Goal: Task Accomplishment & Management: Use online tool/utility

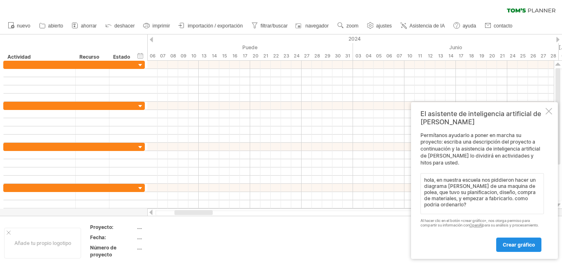
type textarea "hola, en nuestra escuela nos piddieron hacer un diagrama [PERSON_NAME] de una m…"
click at [511, 247] on font "crear gráfico" at bounding box center [518, 245] width 32 height 6
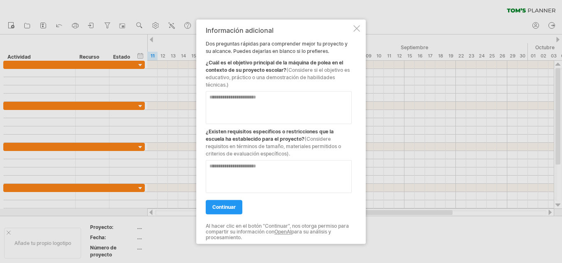
click at [279, 99] on textarea at bounding box center [279, 107] width 146 height 33
type textarea "**********"
click at [242, 175] on textarea at bounding box center [279, 176] width 146 height 33
type textarea "*"
type textarea "**********"
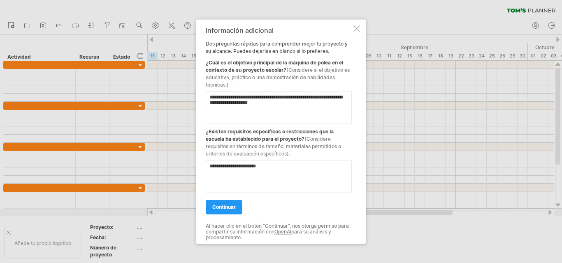
click at [213, 215] on div "**********" at bounding box center [279, 132] width 146 height 210
click at [220, 209] on font "continuar" at bounding box center [223, 207] width 23 height 6
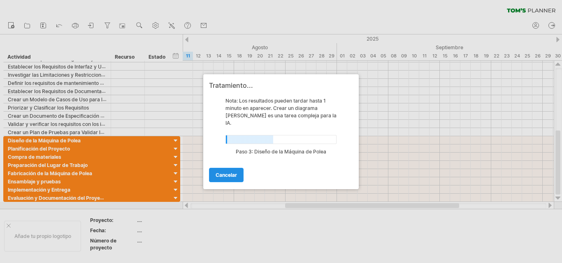
click at [233, 168] on link "Cancelar" at bounding box center [226, 175] width 35 height 14
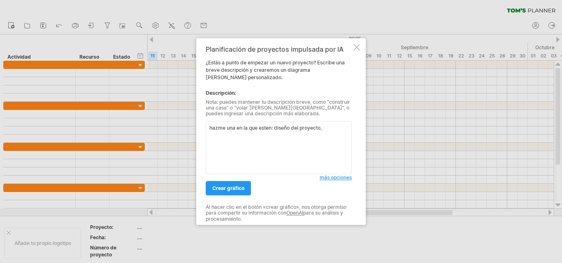
click at [334, 129] on textarea "hazme una en la que esten: diseño del proyecto," at bounding box center [279, 147] width 146 height 53
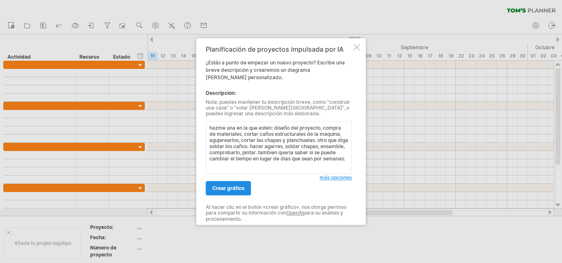
type textarea "hazme una en la que esten: diseño del proyecto, compra de materiales, cortar ca…"
click at [228, 187] on font "crear gráfico" at bounding box center [228, 188] width 32 height 6
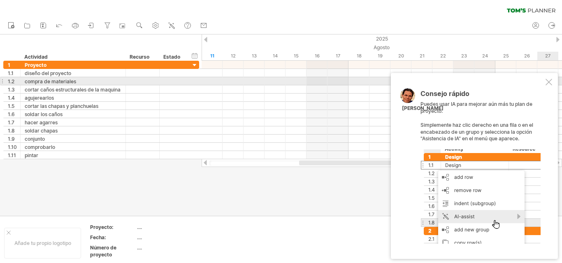
click at [548, 79] on div at bounding box center [548, 82] width 7 height 7
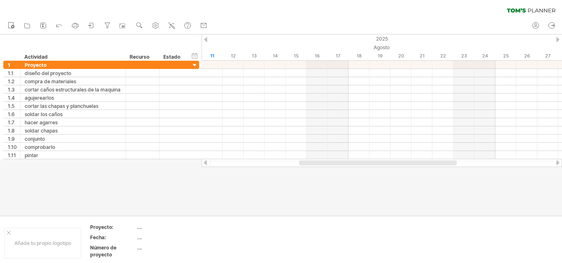
click at [205, 40] on div at bounding box center [205, 39] width 3 height 5
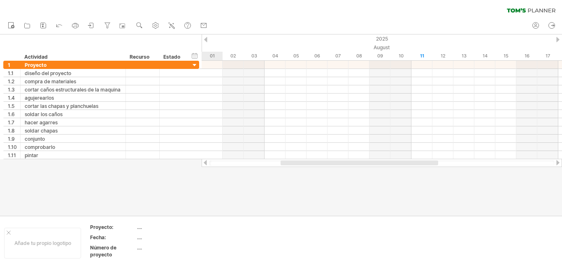
click at [205, 40] on div at bounding box center [205, 39] width 3 height 5
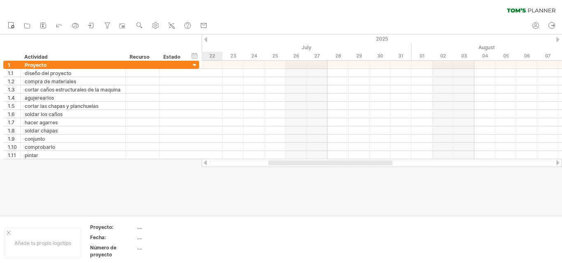
click at [205, 40] on div at bounding box center [205, 39] width 3 height 5
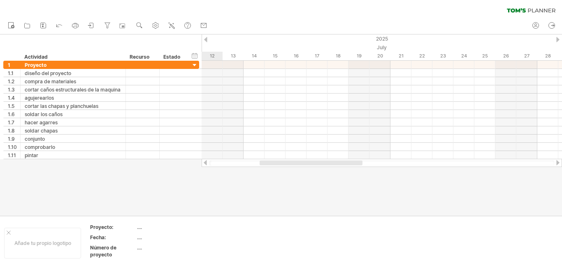
click at [205, 40] on div at bounding box center [205, 39] width 3 height 5
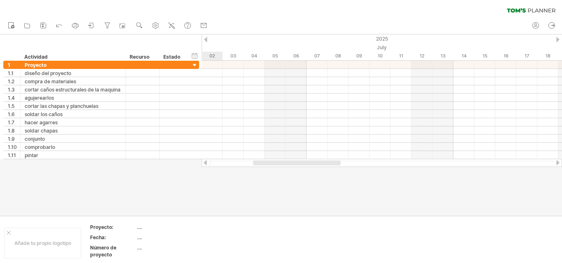
click at [205, 40] on div at bounding box center [205, 39] width 3 height 5
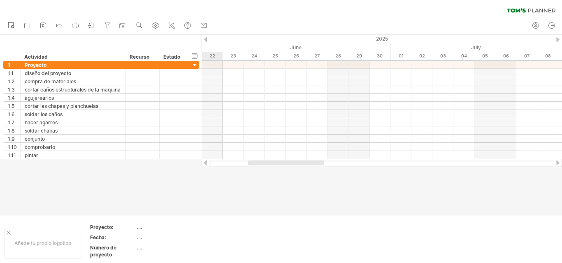
click at [205, 40] on div at bounding box center [205, 39] width 3 height 5
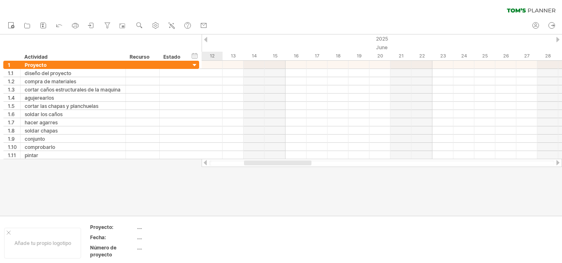
click at [205, 40] on div at bounding box center [205, 39] width 3 height 5
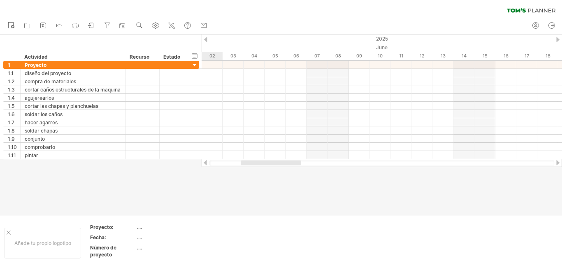
click at [205, 40] on div at bounding box center [205, 39] width 3 height 5
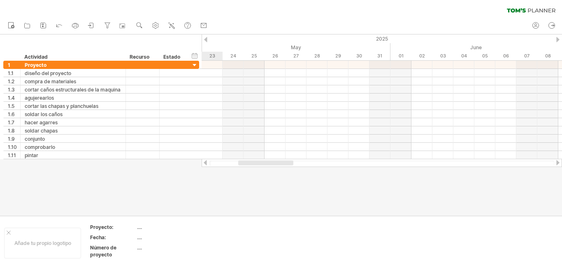
click at [205, 40] on div at bounding box center [205, 39] width 3 height 5
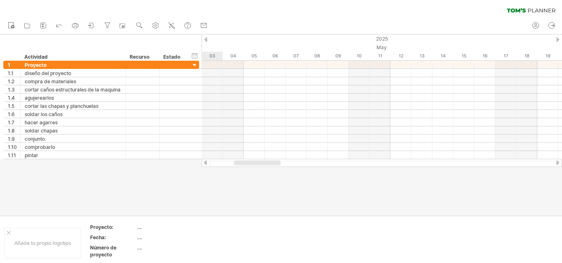
click at [205, 40] on div at bounding box center [205, 39] width 3 height 5
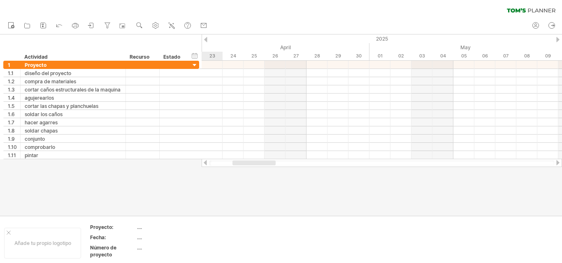
click at [205, 40] on div at bounding box center [205, 39] width 3 height 5
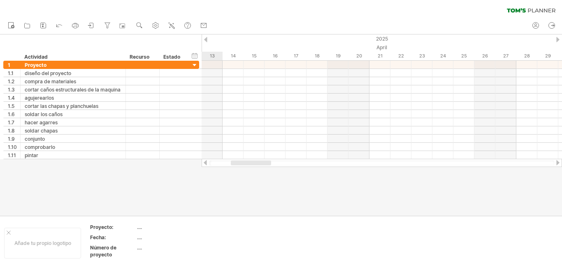
click at [205, 40] on div at bounding box center [205, 39] width 3 height 5
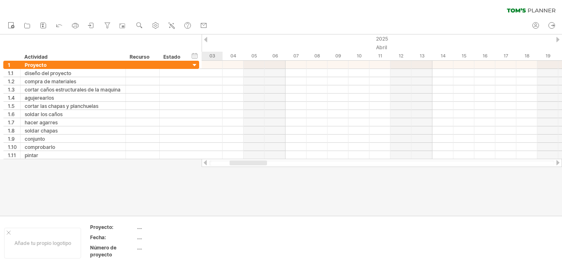
click at [205, 40] on div at bounding box center [205, 39] width 3 height 5
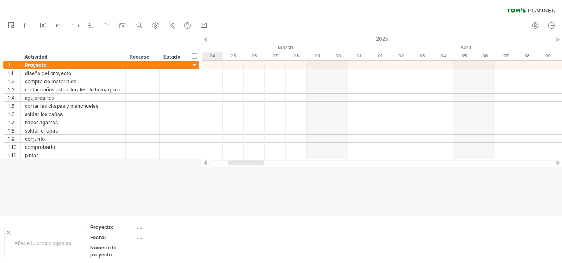
click at [205, 40] on div at bounding box center [205, 39] width 3 height 5
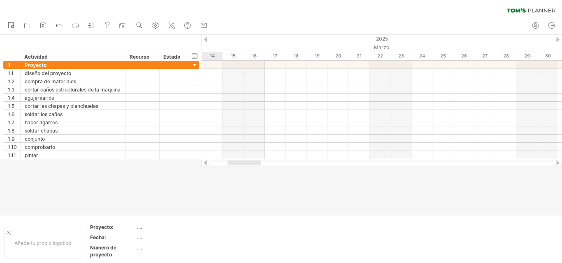
click at [205, 40] on div at bounding box center [205, 39] width 3 height 5
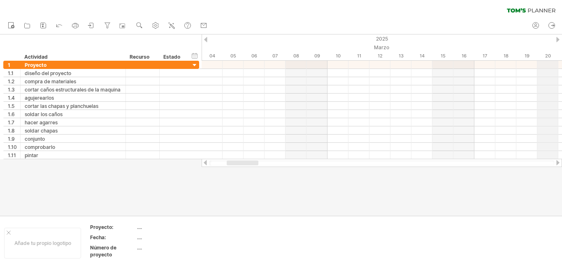
click at [555, 41] on div "2025" at bounding box center [494, 39] width 1719 height 9
click at [561, 40] on div "2025" at bounding box center [494, 39] width 1719 height 9
click at [556, 38] on div at bounding box center [557, 39] width 3 height 5
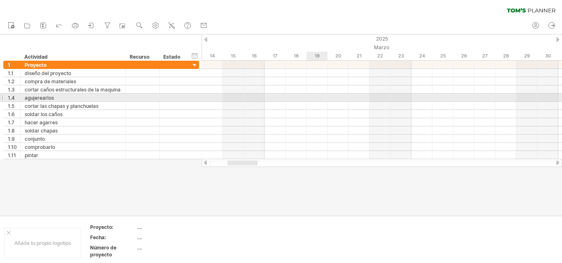
click at [306, 96] on div at bounding box center [381, 98] width 360 height 8
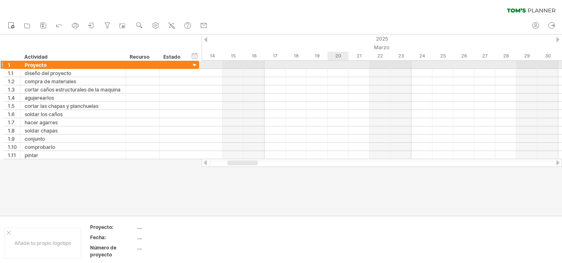
click at [331, 69] on div at bounding box center [381, 65] width 360 height 8
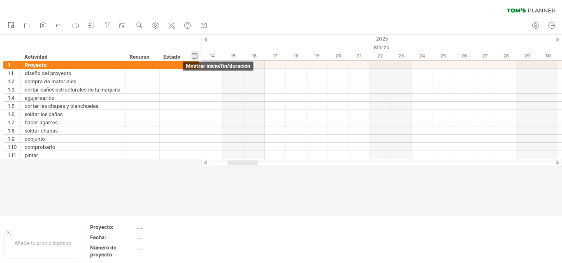
click at [195, 55] on div "ocultar inicio/fin/duración mostrar inicio/fin/duración" at bounding box center [195, 55] width 8 height 9
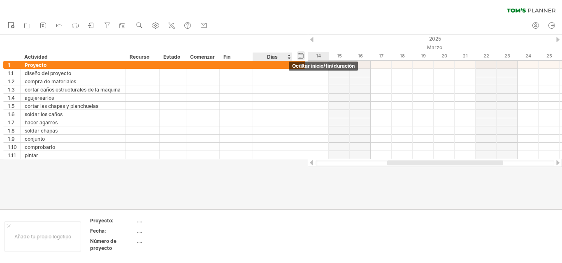
click at [302, 56] on div "ocultar inicio/fin/duración mostrar inicio/fin/duración" at bounding box center [301, 55] width 8 height 9
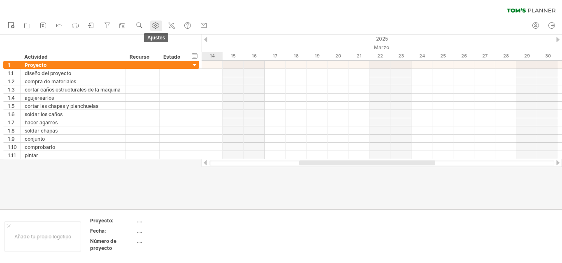
click at [161, 28] on link "ajustes" at bounding box center [156, 26] width 12 height 11
select select "*"
select select "**"
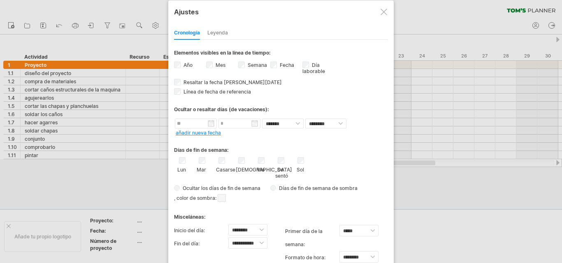
click at [279, 64] on label "Fecha visibilidad de la fecha Actualmente no hay suficiente espacio horizontal …" at bounding box center [286, 65] width 16 height 6
click at [384, 12] on div at bounding box center [383, 12] width 7 height 7
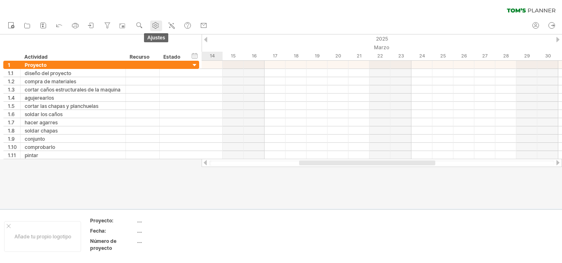
click at [158, 28] on use at bounding box center [155, 25] width 8 height 8
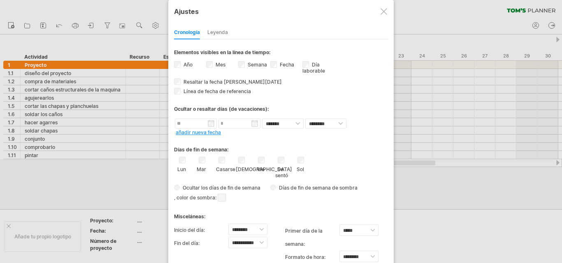
drag, startPoint x: 558, startPoint y: 90, endPoint x: 455, endPoint y: 170, distance: 130.3
click at [544, 130] on div at bounding box center [281, 131] width 562 height 263
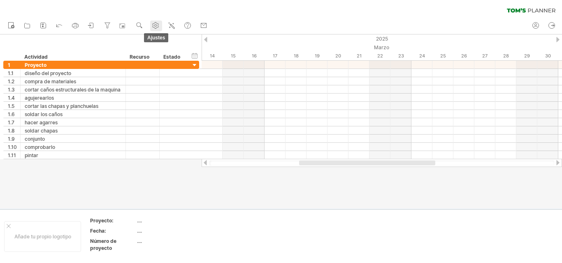
click at [159, 27] on use at bounding box center [155, 25] width 8 height 8
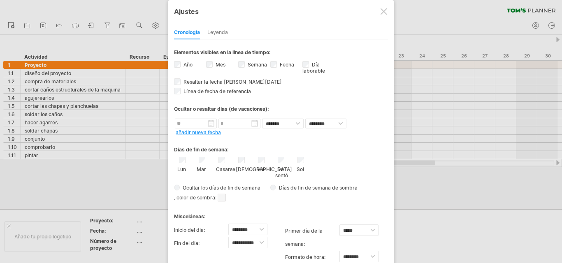
click at [176, 61] on div "Año" at bounding box center [190, 65] width 32 height 11
click at [181, 65] on div "Año" at bounding box center [190, 65] width 32 height 11
click at [277, 63] on div "Fecha visibilidad de la fecha Actualmente no hay suficiente espacio horizontal …" at bounding box center [286, 65] width 32 height 11
click at [375, 258] on select "******** ********" at bounding box center [358, 257] width 39 height 12
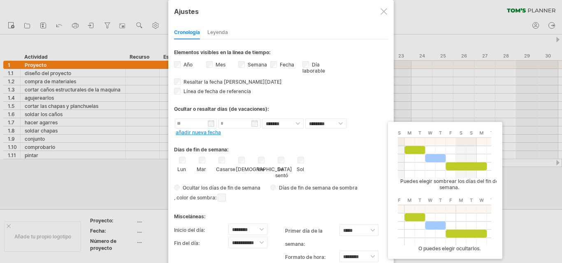
drag, startPoint x: 367, startPoint y: 203, endPoint x: 371, endPoint y: 157, distance: 45.9
click at [371, 157] on div "Días de fin de semana: Lun Mar [GEOGRAPHIC_DATA] Jue Vie Se sentó Sol" at bounding box center [281, 170] width 214 height 67
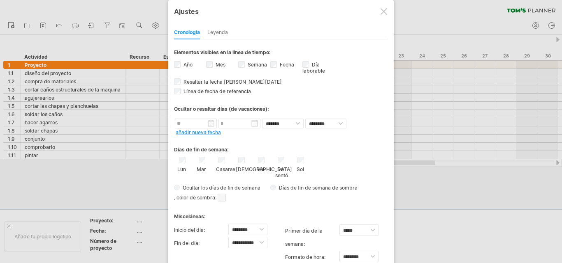
drag, startPoint x: 321, startPoint y: 33, endPoint x: 369, endPoint y: 3, distance: 56.0
click at [369, 3] on div "**********" at bounding box center [280, 146] width 225 height 293
click at [220, 32] on font "Leyenda" at bounding box center [217, 32] width 21 height 6
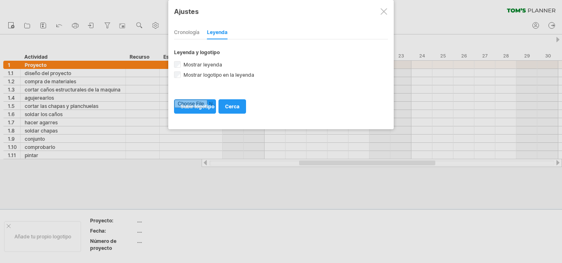
click at [183, 31] on font "Cronología" at bounding box center [186, 32] width 25 height 6
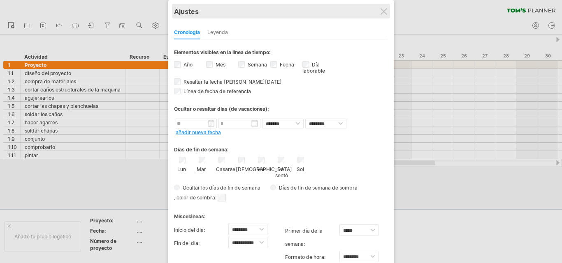
click at [388, 7] on div "Ajustes" at bounding box center [281, 11] width 214 height 15
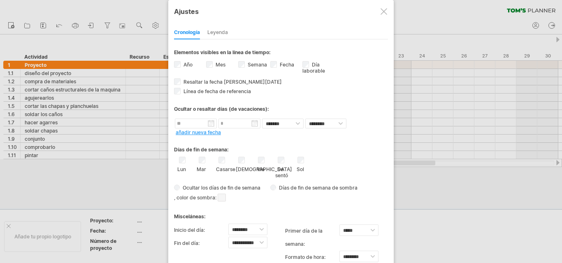
click at [240, 61] on div "Semana visibilidad de los números de semana Actualmente no hay suficiente espac…" at bounding box center [254, 65] width 32 height 11
click at [341, 26] on div "Cronología [GEOGRAPHIC_DATA]" at bounding box center [281, 31] width 214 height 18
click at [386, 13] on div at bounding box center [383, 11] width 7 height 7
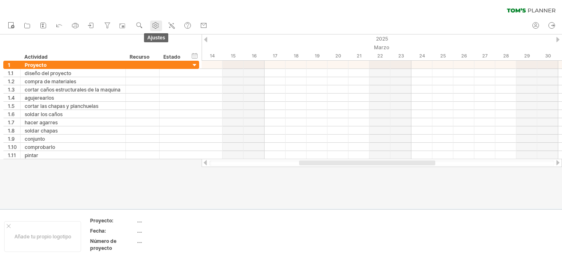
click at [153, 25] on use at bounding box center [155, 25] width 8 height 8
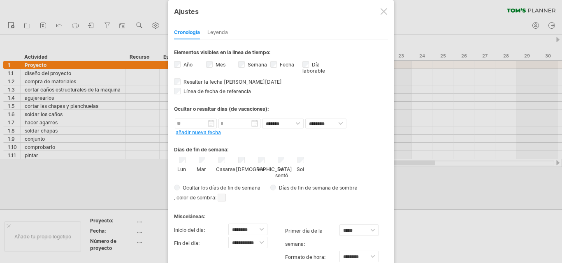
click at [383, 12] on div at bounding box center [383, 11] width 7 height 7
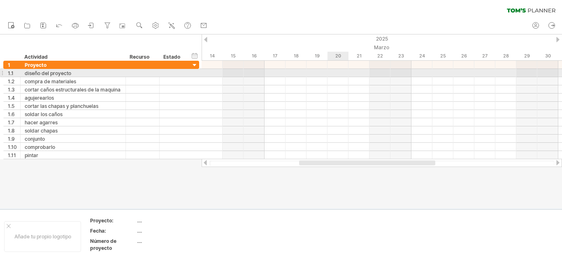
click at [343, 72] on div at bounding box center [381, 73] width 360 height 8
click at [341, 77] on div at bounding box center [381, 73] width 360 height 8
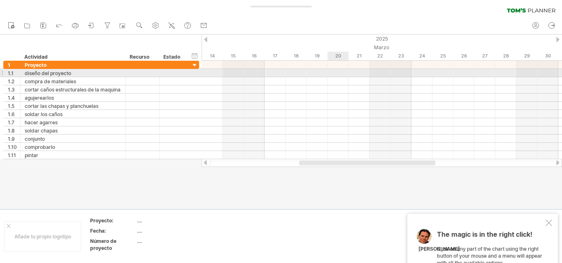
click at [338, 72] on div at bounding box center [381, 73] width 360 height 8
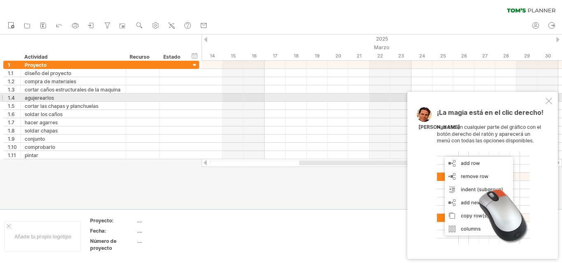
click at [548, 98] on div at bounding box center [548, 101] width 7 height 7
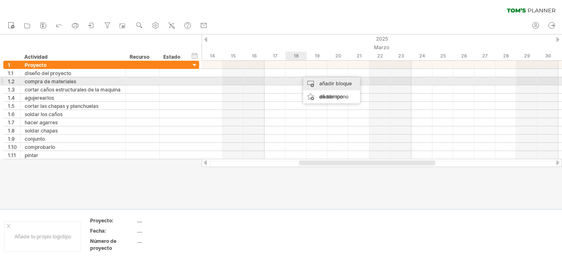
click at [328, 85] on font "añadir bloque de tiempo" at bounding box center [335, 90] width 32 height 19
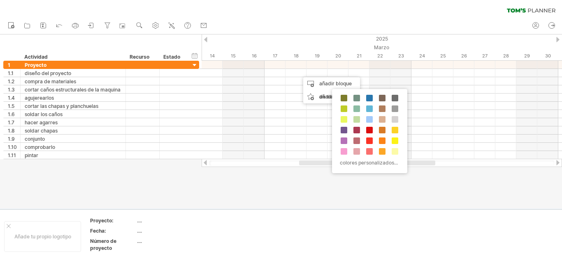
click at [314, 199] on div at bounding box center [281, 122] width 562 height 175
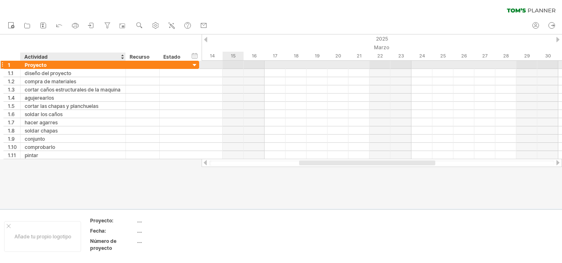
click at [42, 67] on font "Proyecto" at bounding box center [36, 65] width 22 height 6
click at [53, 65] on div "Proyecto" at bounding box center [73, 65] width 97 height 8
type input "*"
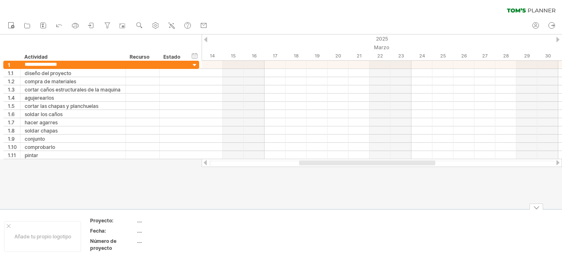
type input "**********"
click at [133, 234] on div "Fecha:" at bounding box center [112, 231] width 45 height 7
click at [115, 231] on input "******" at bounding box center [111, 231] width 42 height 7
type input "******"
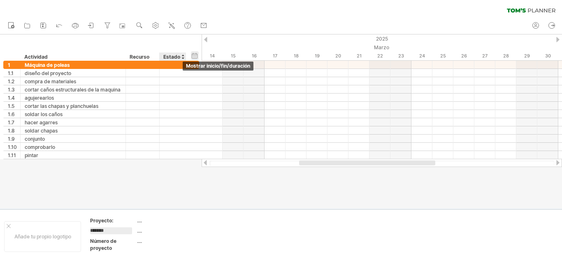
click at [193, 53] on div "ocultar inicio/fin/duración mostrar inicio/fin/duración" at bounding box center [195, 55] width 8 height 9
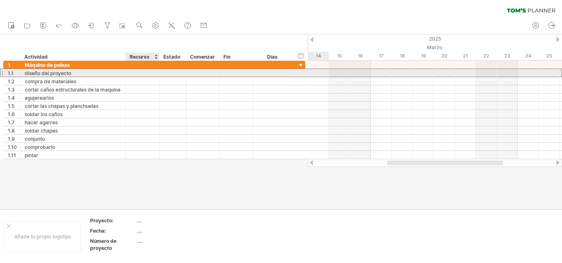
click at [140, 74] on div at bounding box center [142, 73] width 25 height 8
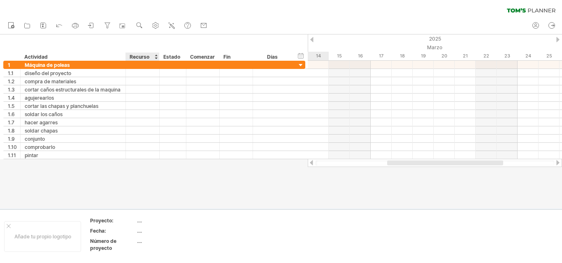
click at [136, 190] on div at bounding box center [281, 122] width 562 height 175
click at [303, 59] on div "ocultar inicio/fin/duración mostrar inicio/fin/duración" at bounding box center [301, 55] width 8 height 9
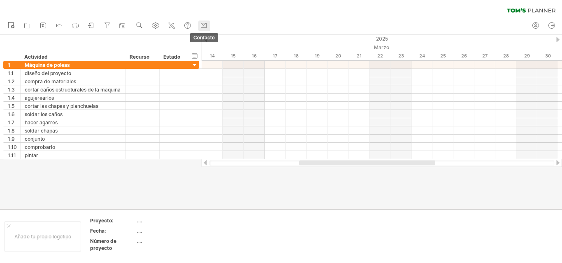
click at [206, 41] on span "contacto" at bounding box center [204, 37] width 28 height 9
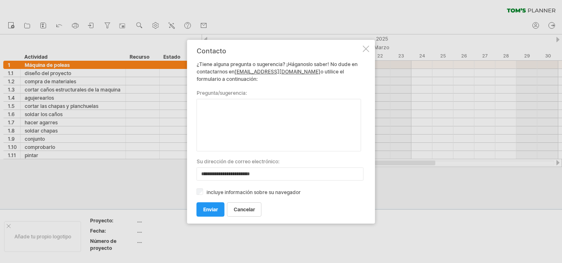
click at [365, 49] on div at bounding box center [366, 49] width 7 height 7
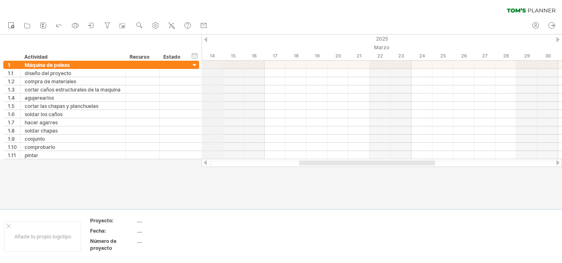
click at [209, 41] on div "2025" at bounding box center [494, 39] width 1719 height 9
click at [206, 42] on div at bounding box center [205, 39] width 3 height 5
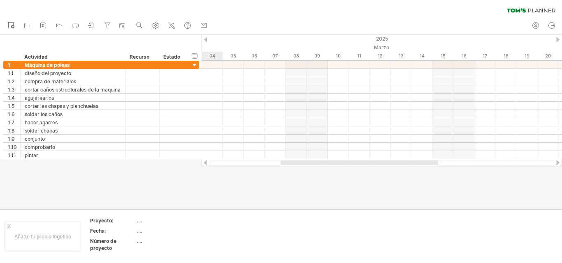
click at [206, 42] on div at bounding box center [205, 39] width 3 height 5
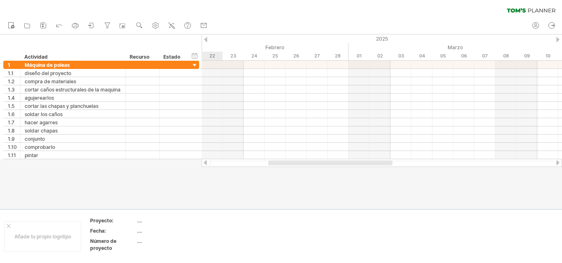
click at [206, 42] on div at bounding box center [205, 39] width 3 height 5
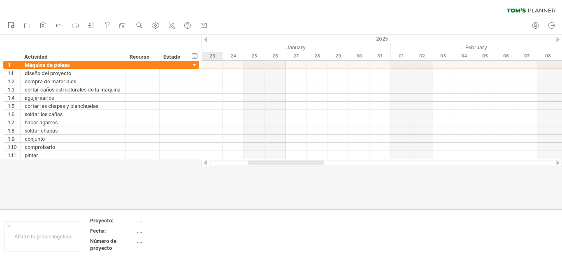
click at [206, 42] on div at bounding box center [205, 39] width 3 height 5
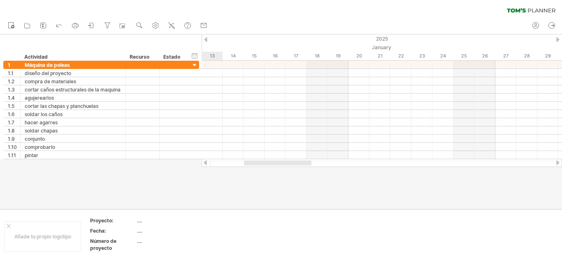
click at [206, 42] on div at bounding box center [205, 39] width 3 height 5
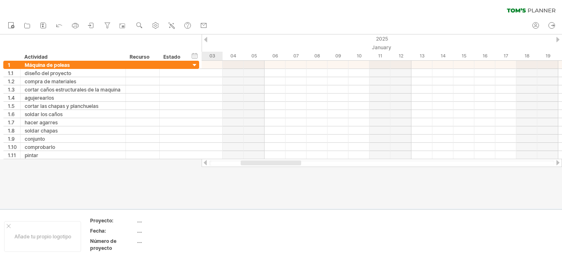
click at [206, 42] on div at bounding box center [205, 39] width 3 height 5
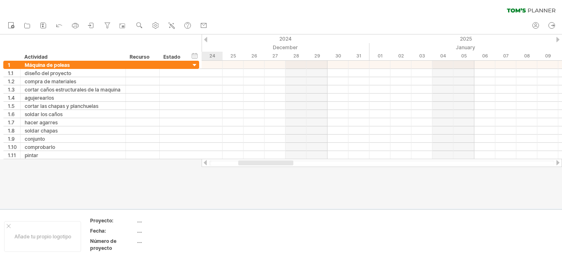
click at [206, 42] on div at bounding box center [205, 39] width 3 height 5
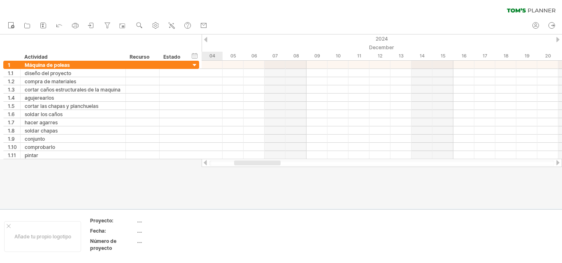
click at [206, 42] on div at bounding box center [205, 39] width 3 height 5
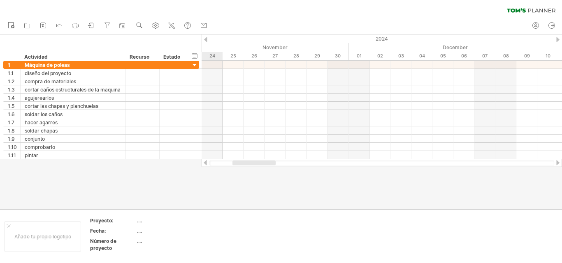
click at [206, 42] on div at bounding box center [205, 39] width 3 height 5
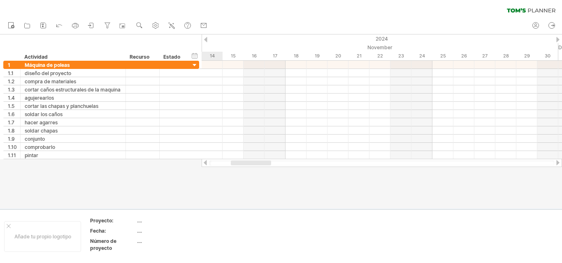
click at [206, 42] on div at bounding box center [205, 39] width 3 height 5
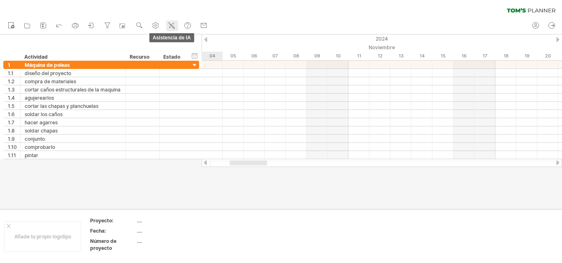
click at [172, 25] on icon at bounding box center [172, 26] width 5 height 5
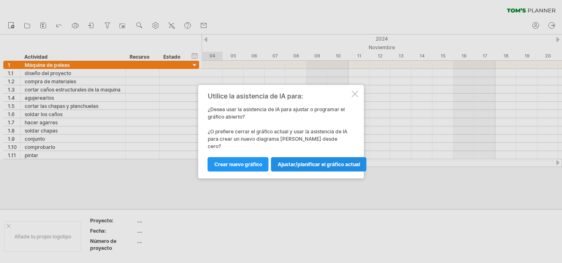
click at [303, 164] on font "Ajustar/planificar el gráfico actual" at bounding box center [318, 165] width 82 height 6
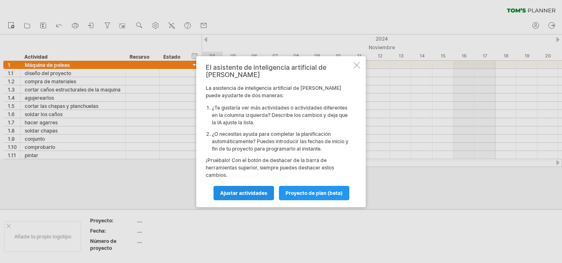
click at [266, 190] on font "Ajustar actividades" at bounding box center [243, 193] width 47 height 6
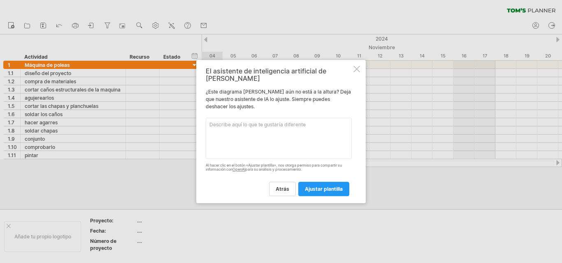
click at [297, 118] on textarea at bounding box center [279, 138] width 146 height 41
click at [337, 166] on div "Al hacer clic en el botón «Ajustar plantilla», nos otorga permiso para comparti…" at bounding box center [279, 168] width 146 height 9
click at [294, 128] on textarea "hola, quiero q el tiempo se vea expresado solo en semanas. como podria cambiarlo" at bounding box center [279, 138] width 146 height 41
type textarea "hola, quiero q el tiempo se vea expresado solo en semanas. como podria cambiarl…"
click at [320, 186] on font "ajustar plantilla" at bounding box center [324, 189] width 38 height 6
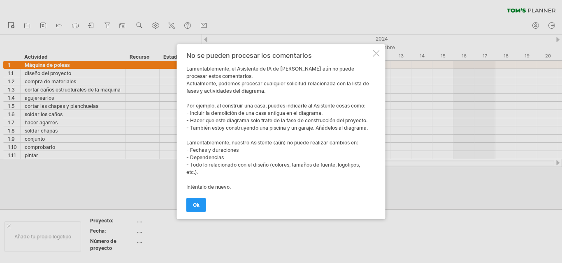
click at [379, 54] on div at bounding box center [376, 53] width 7 height 7
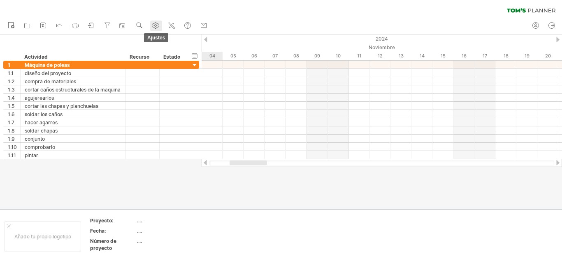
click at [153, 28] on use at bounding box center [155, 25] width 8 height 8
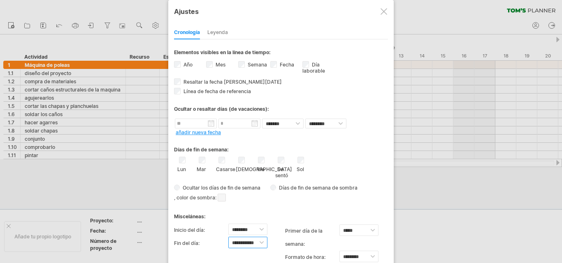
click at [265, 242] on select "**********" at bounding box center [247, 243] width 39 height 12
drag, startPoint x: 364, startPoint y: 36, endPoint x: 293, endPoint y: 102, distance: 97.1
click at [294, 102] on div "**********" at bounding box center [281, 154] width 214 height 264
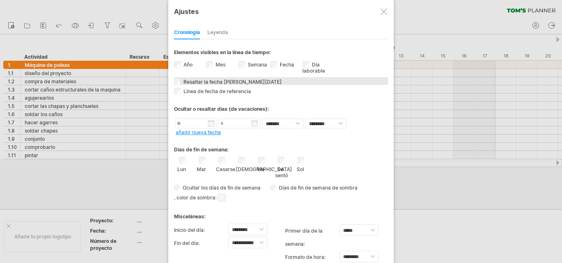
drag, startPoint x: 296, startPoint y: 100, endPoint x: 276, endPoint y: 83, distance: 26.2
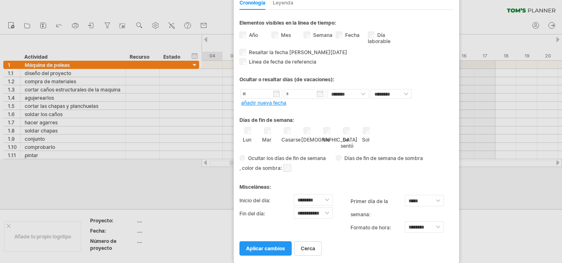
drag, startPoint x: 294, startPoint y: 5, endPoint x: 360, endPoint y: 18, distance: 66.6
click at [360, 18] on div "**********" at bounding box center [345, 116] width 225 height 293
click at [266, 246] on font "aplicar cambios" at bounding box center [265, 249] width 39 height 6
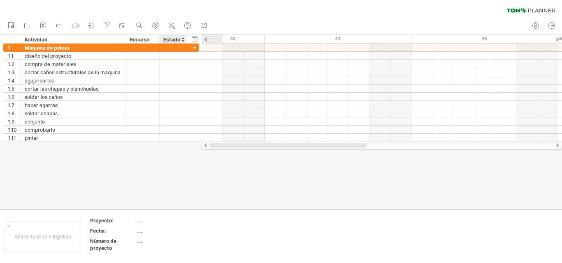
drag, startPoint x: 397, startPoint y: 146, endPoint x: 174, endPoint y: 152, distance: 222.5
click at [174, 152] on div "Intentando acceder a [DOMAIN_NAME] Conectado de nuevo... 0% borrar filtro" at bounding box center [281, 131] width 562 height 263
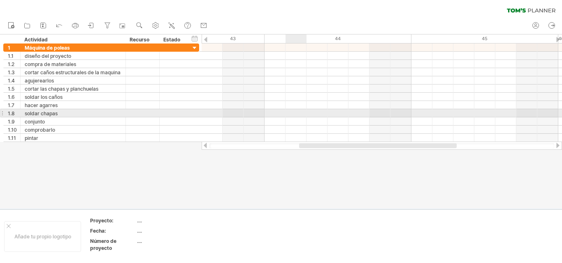
click at [288, 114] on div at bounding box center [381, 113] width 360 height 8
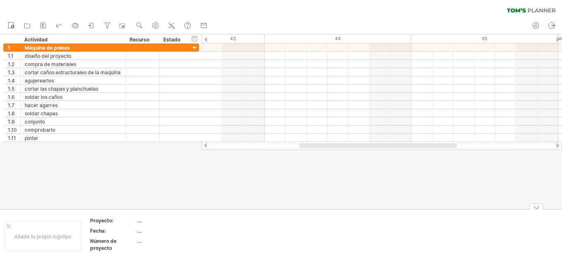
drag, startPoint x: 339, startPoint y: 195, endPoint x: 334, endPoint y: 276, distance: 81.1
click at [334, 263] on html "progreso(100%) Intentando acceder a [DOMAIN_NAME] Conectado de nuevo... 0% borr…" at bounding box center [281, 132] width 562 height 265
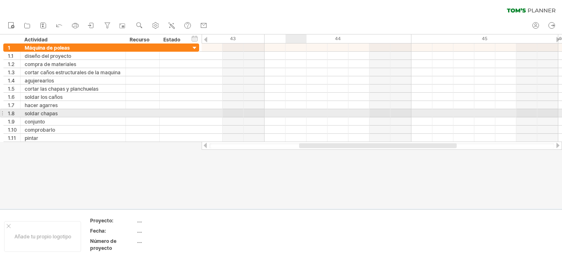
drag, startPoint x: 289, startPoint y: 30, endPoint x: 297, endPoint y: 116, distance: 85.5
click at [297, 116] on div "Intentando acceder a [DOMAIN_NAME] Conectado de nuevo... 0% borrar filtro" at bounding box center [281, 131] width 562 height 263
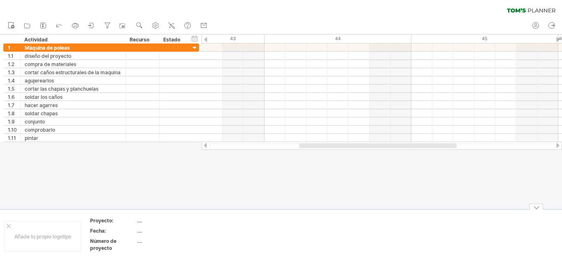
click at [264, 194] on div at bounding box center [281, 122] width 562 height 175
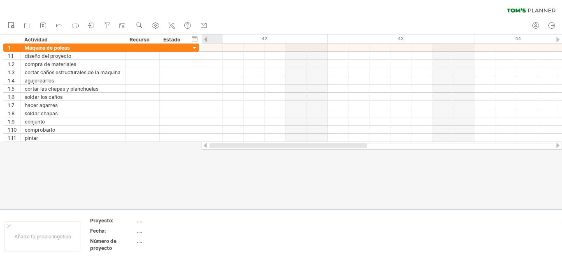
drag, startPoint x: 326, startPoint y: 145, endPoint x: 218, endPoint y: 163, distance: 109.6
click at [218, 163] on div "Intentando acceder a [DOMAIN_NAME] Conectado de nuevo... 0% borrar filtro" at bounding box center [281, 131] width 562 height 263
click at [205, 39] on div at bounding box center [205, 39] width 3 height 5
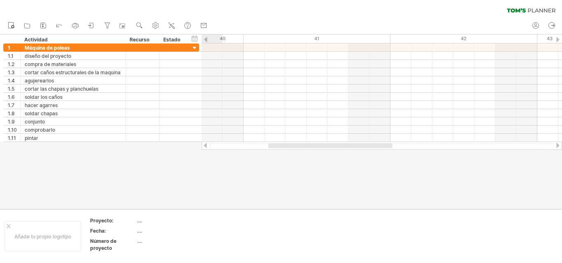
click at [205, 39] on div at bounding box center [205, 39] width 3 height 5
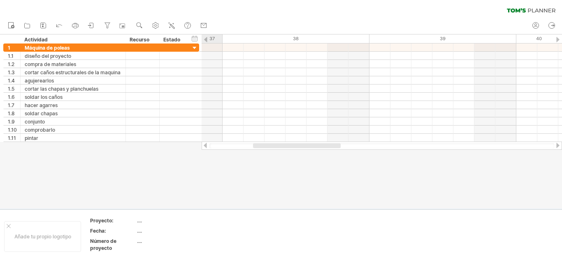
click at [205, 39] on div at bounding box center [205, 39] width 3 height 5
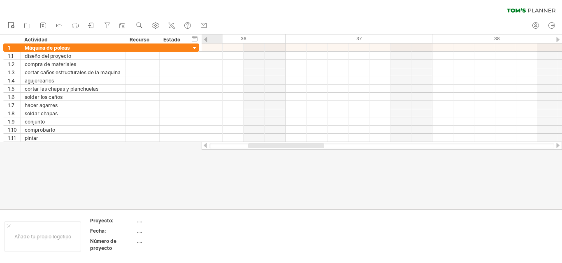
click at [205, 39] on div at bounding box center [205, 39] width 3 height 5
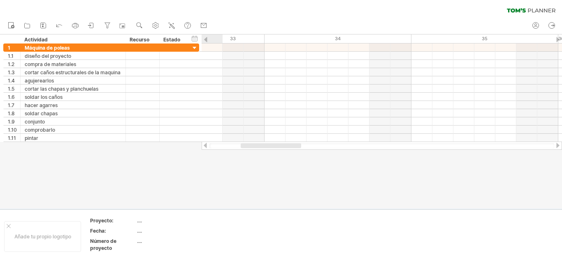
click at [205, 39] on div at bounding box center [205, 39] width 3 height 5
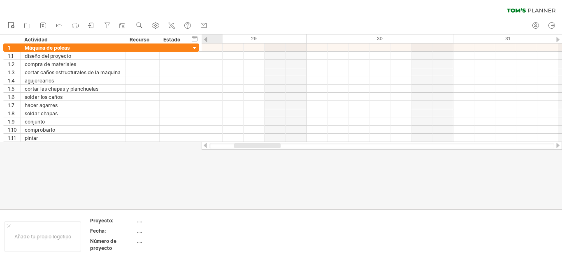
click at [205, 39] on div at bounding box center [205, 39] width 3 height 5
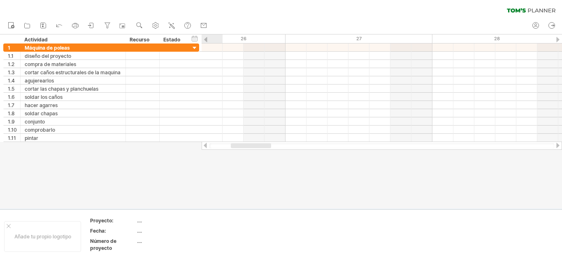
click at [205, 39] on div at bounding box center [205, 39] width 3 height 5
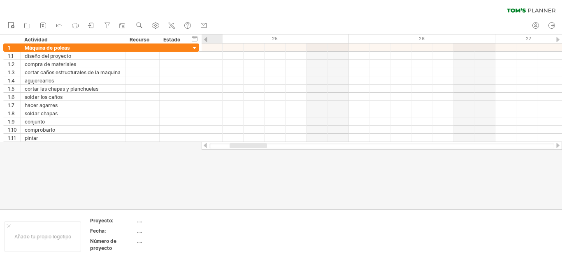
click at [205, 39] on div at bounding box center [205, 39] width 3 height 5
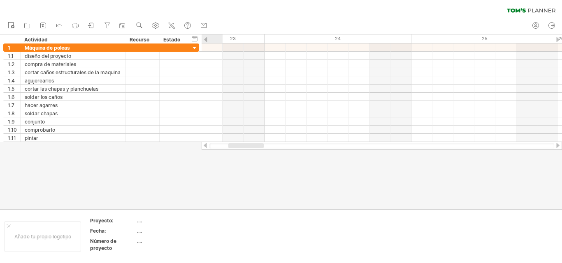
click at [205, 39] on div at bounding box center [205, 39] width 3 height 5
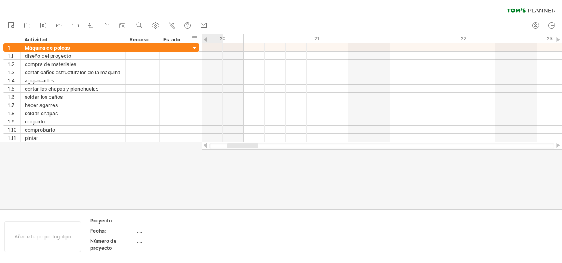
click at [205, 39] on div at bounding box center [205, 39] width 3 height 5
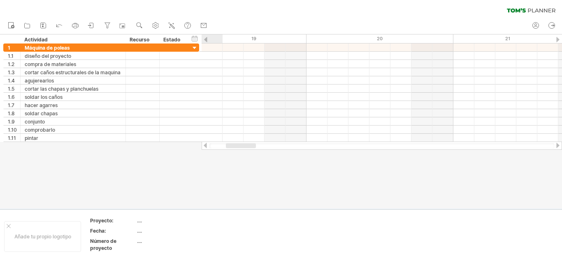
click at [205, 39] on div at bounding box center [205, 39] width 3 height 5
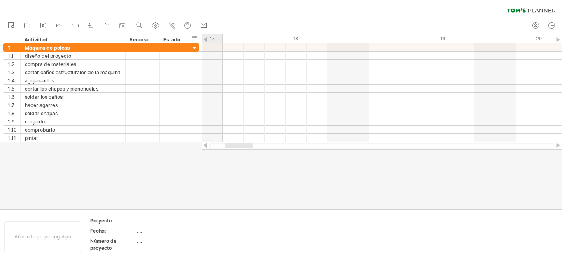
click at [205, 39] on div at bounding box center [205, 39] width 3 height 5
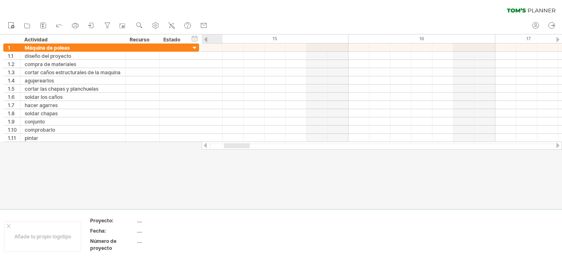
click at [205, 39] on div at bounding box center [205, 39] width 3 height 5
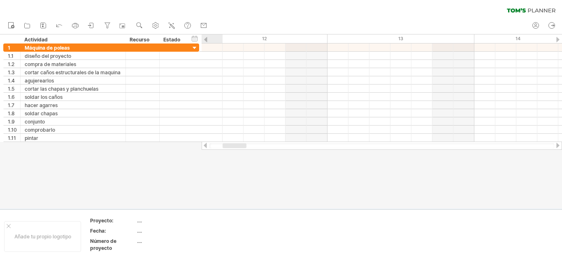
click at [205, 39] on div at bounding box center [205, 39] width 3 height 5
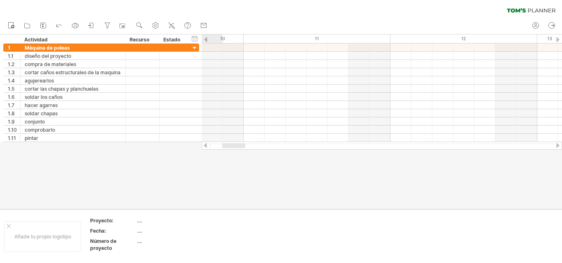
click at [205, 39] on div at bounding box center [205, 39] width 3 height 5
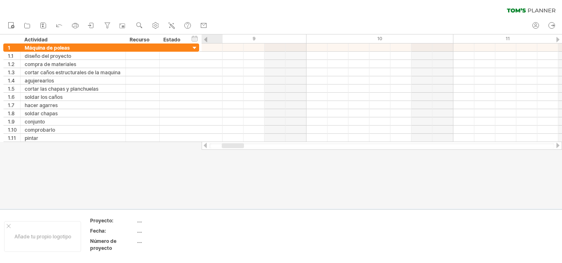
click at [205, 39] on div at bounding box center [205, 39] width 3 height 5
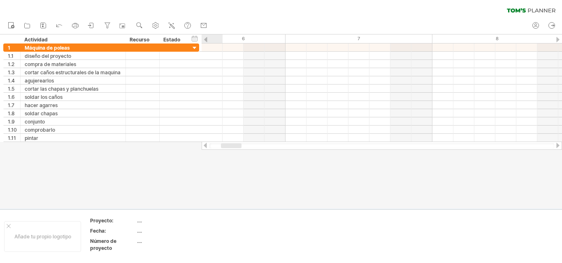
click at [205, 39] on div at bounding box center [205, 39] width 3 height 5
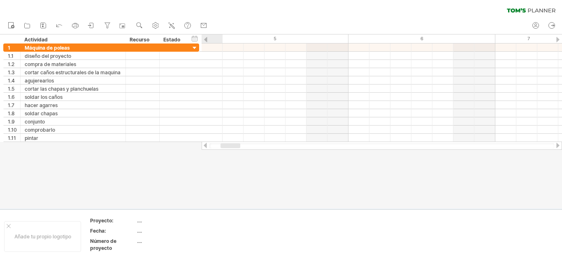
click at [205, 39] on div at bounding box center [205, 39] width 3 height 5
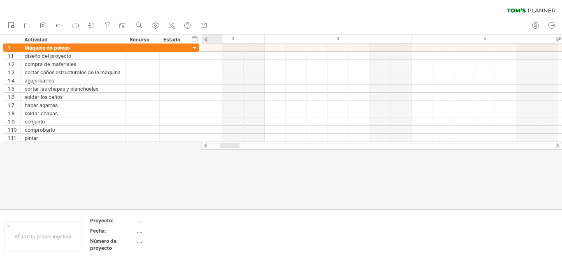
click at [205, 39] on div at bounding box center [205, 39] width 3 height 5
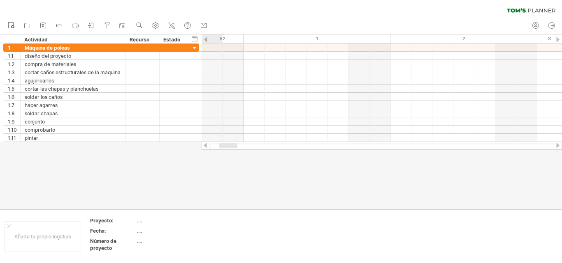
click at [205, 39] on div at bounding box center [205, 39] width 3 height 5
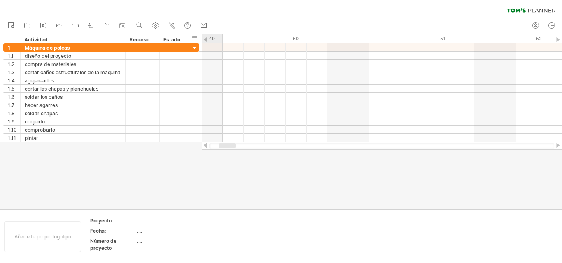
click at [205, 39] on div at bounding box center [205, 39] width 3 height 5
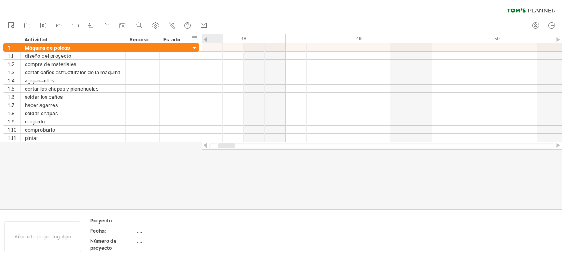
click at [205, 39] on div at bounding box center [205, 39] width 3 height 5
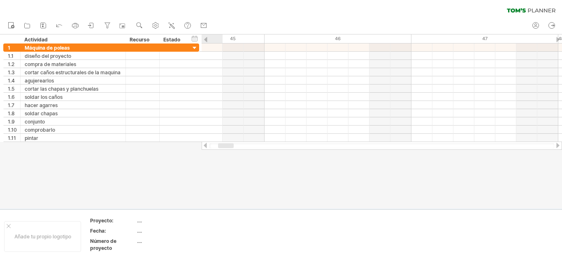
click at [205, 39] on div at bounding box center [205, 39] width 3 height 5
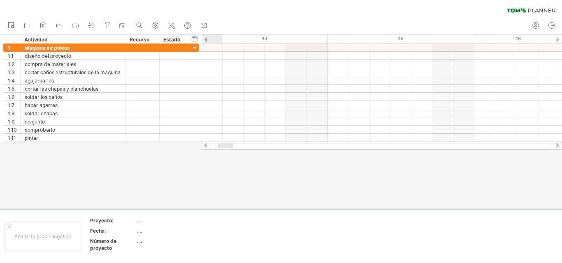
click at [205, 39] on div at bounding box center [205, 39] width 3 height 5
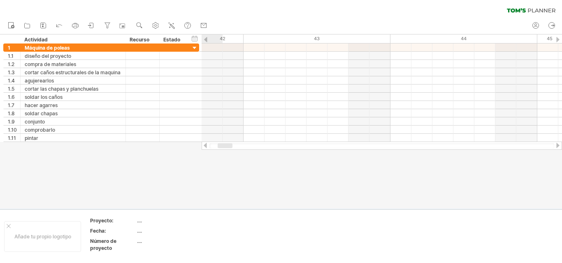
click at [205, 39] on div at bounding box center [205, 39] width 3 height 5
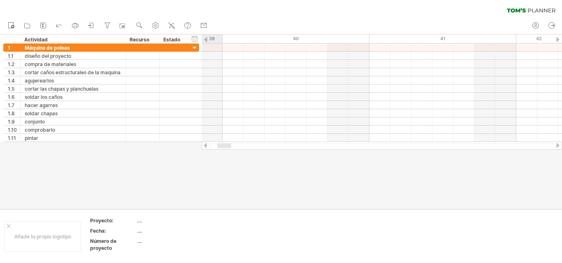
click at [205, 39] on div at bounding box center [205, 39] width 3 height 5
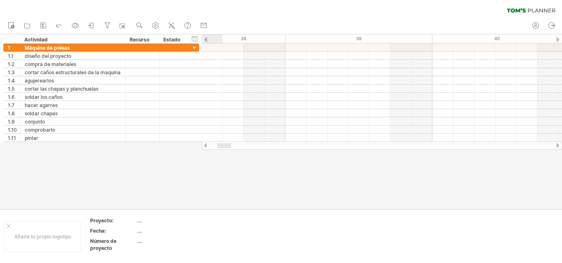
click at [205, 39] on div at bounding box center [205, 39] width 3 height 5
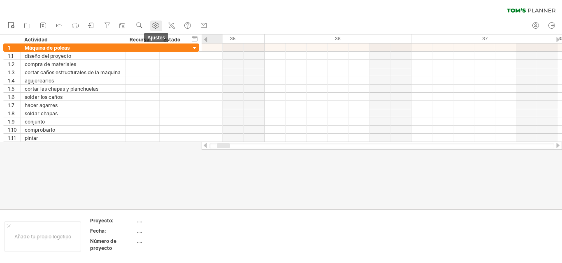
click at [157, 26] on use at bounding box center [155, 25] width 8 height 8
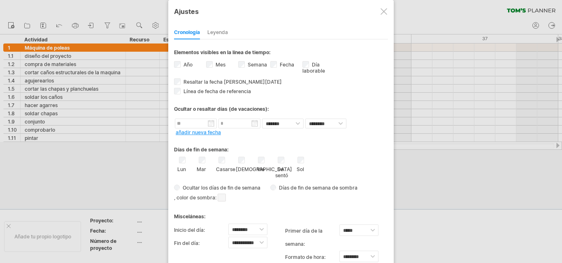
click at [383, 13] on div at bounding box center [383, 11] width 7 height 7
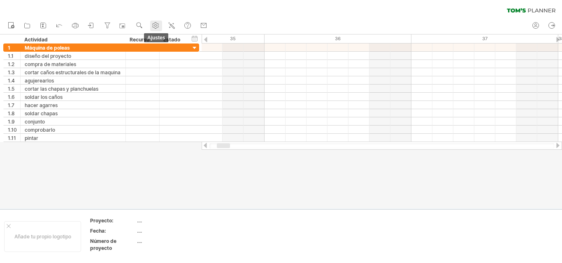
click at [154, 25] on use at bounding box center [155, 25] width 8 height 8
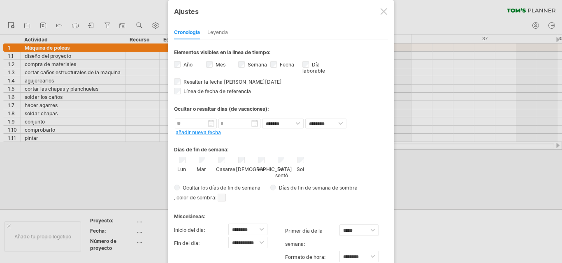
drag, startPoint x: 250, startPoint y: 18, endPoint x: 235, endPoint y: 0, distance: 23.9
click at [252, 0] on html "progreso(100%) Intentando acceder a [DOMAIN_NAME] Conectado de nuevo... 0% borr…" at bounding box center [281, 132] width 562 height 265
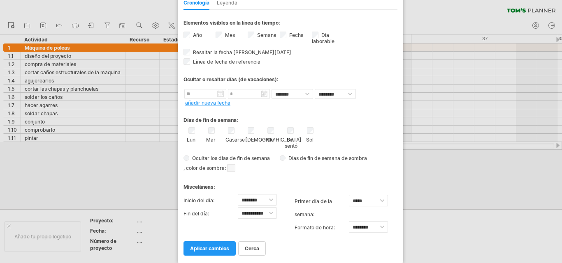
drag, startPoint x: 195, startPoint y: 12, endPoint x: 208, endPoint y: -19, distance: 33.9
click at [208, 0] on html "progreso(100%) Intentando acceder a [DOMAIN_NAME] Conectado de nuevo... 0% borr…" at bounding box center [281, 132] width 562 height 265
click at [206, 246] on font "aplicar cambios" at bounding box center [210, 249] width 39 height 6
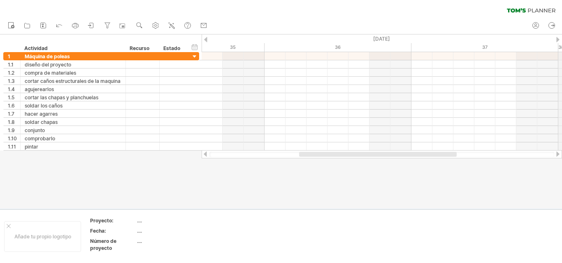
click at [559, 39] on div "[DATE]" at bounding box center [515, 39] width 629 height 9
click at [557, 38] on div "Intentando acceder a [DOMAIN_NAME] Conectado de nuevo... 0% borrar filtro" at bounding box center [281, 131] width 562 height 263
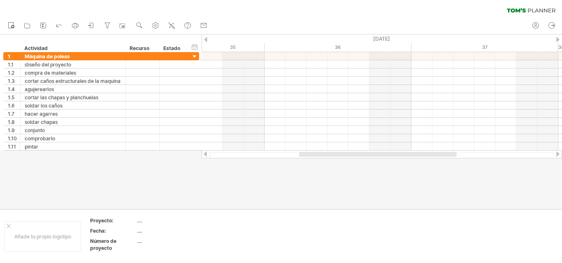
click at [557, 38] on div at bounding box center [557, 39] width 3 height 5
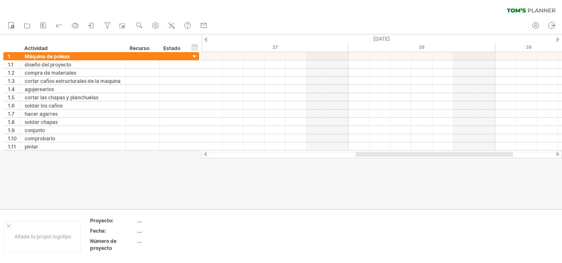
click at [557, 38] on div at bounding box center [557, 39] width 3 height 5
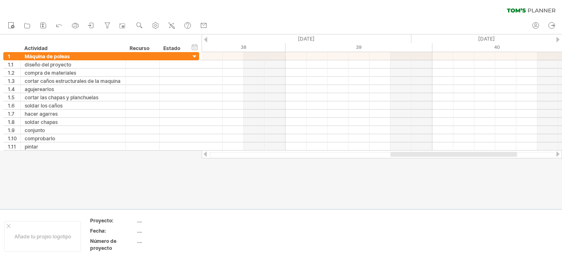
click at [557, 38] on div at bounding box center [557, 39] width 3 height 5
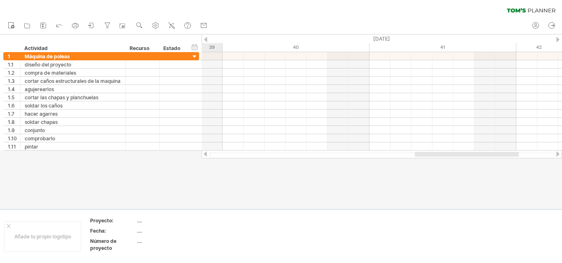
click at [557, 38] on div at bounding box center [557, 39] width 3 height 5
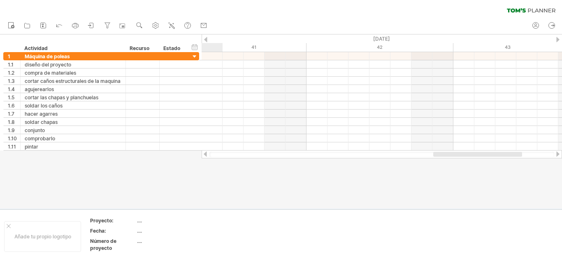
click at [557, 38] on div at bounding box center [557, 39] width 3 height 5
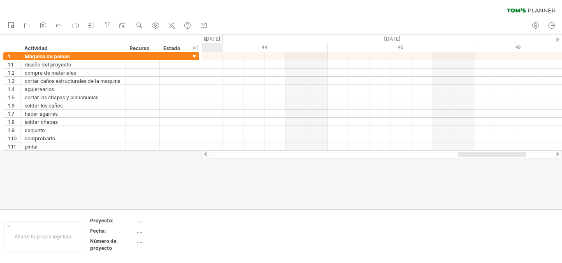
click at [557, 38] on div at bounding box center [557, 39] width 3 height 5
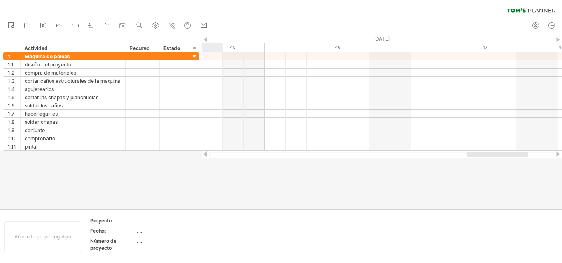
click at [557, 38] on div at bounding box center [557, 39] width 3 height 5
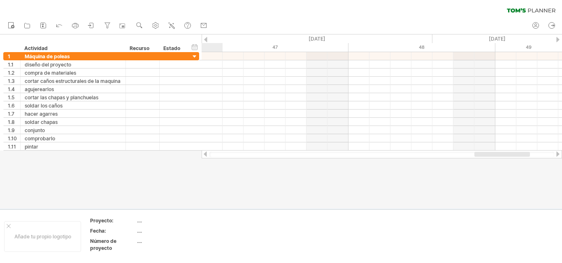
click at [557, 38] on div at bounding box center [557, 39] width 3 height 5
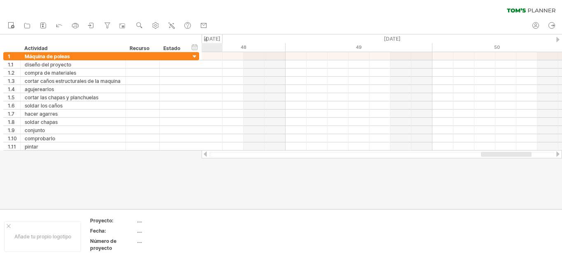
click at [557, 38] on div at bounding box center [557, 39] width 3 height 5
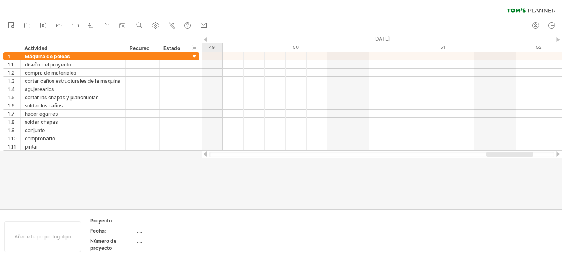
click at [557, 38] on div at bounding box center [557, 39] width 3 height 5
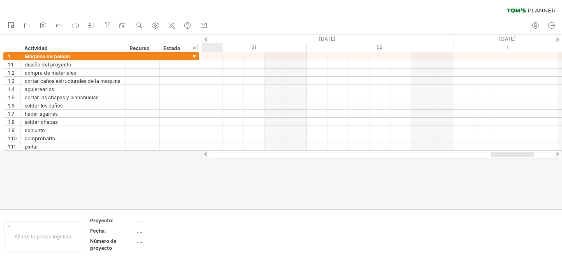
click at [557, 38] on div at bounding box center [557, 39] width 3 height 5
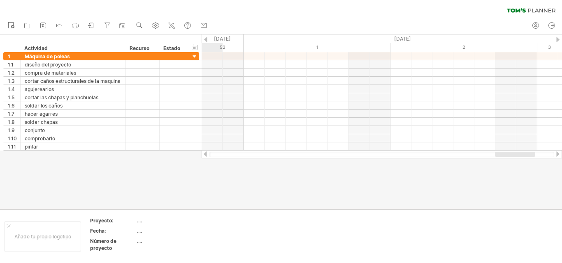
click at [557, 38] on div at bounding box center [557, 39] width 3 height 5
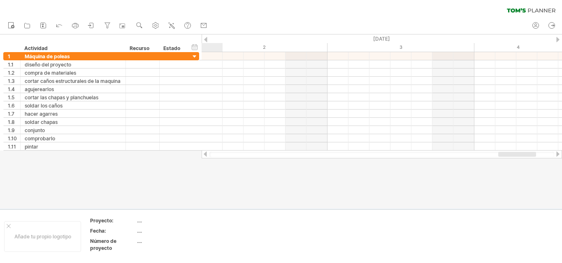
click at [557, 38] on div at bounding box center [557, 39] width 3 height 5
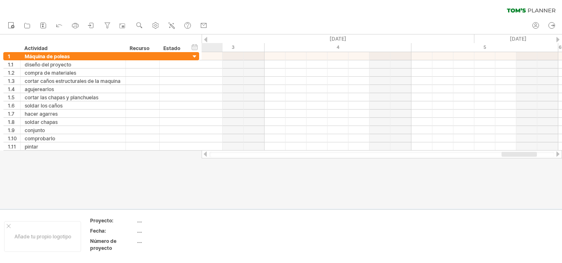
click at [557, 38] on div at bounding box center [557, 39] width 3 height 5
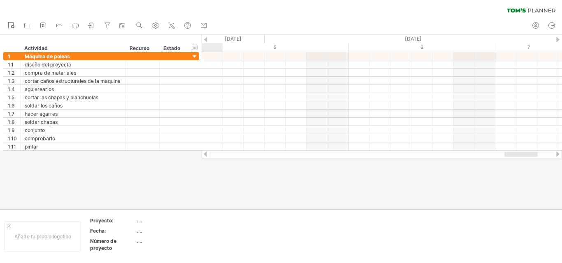
click at [557, 38] on div at bounding box center [557, 39] width 3 height 5
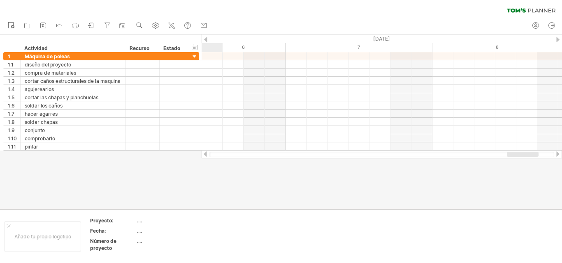
click at [557, 38] on div at bounding box center [557, 39] width 3 height 5
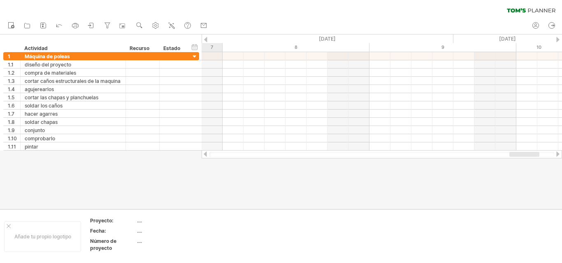
click at [557, 38] on div at bounding box center [557, 39] width 3 height 5
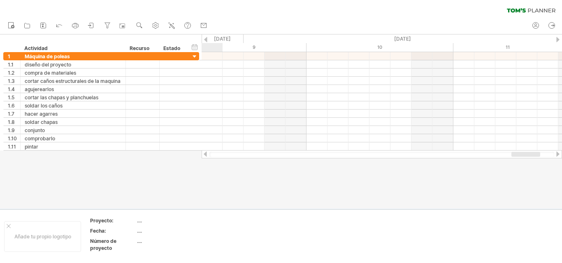
click at [557, 38] on div at bounding box center [557, 39] width 3 height 5
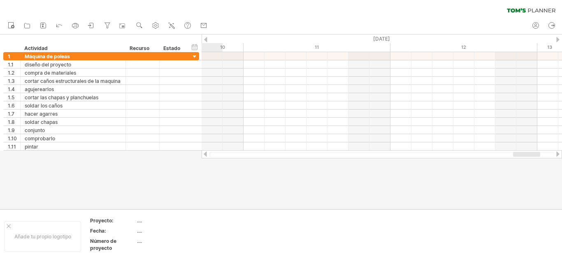
click at [557, 38] on div at bounding box center [557, 39] width 3 height 5
